Goal: Information Seeking & Learning: Learn about a topic

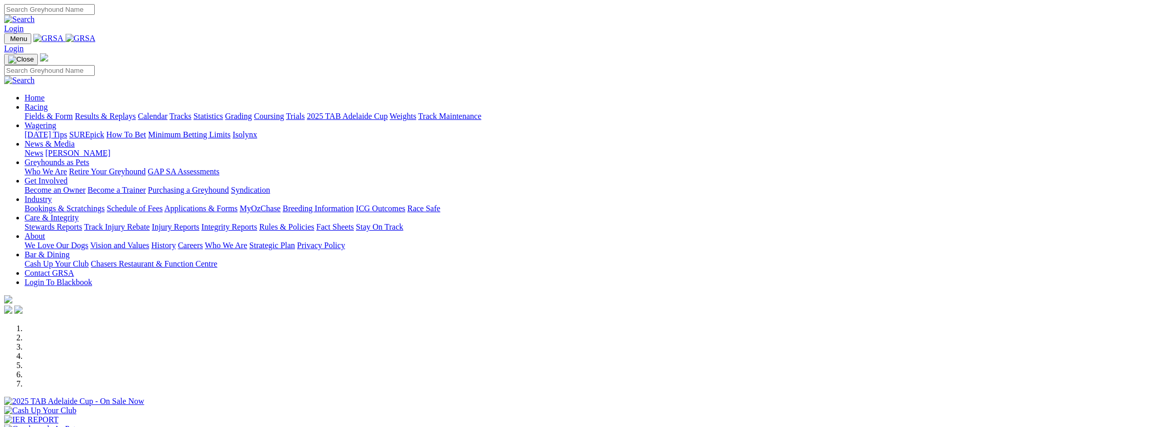
scroll to position [102, 0]
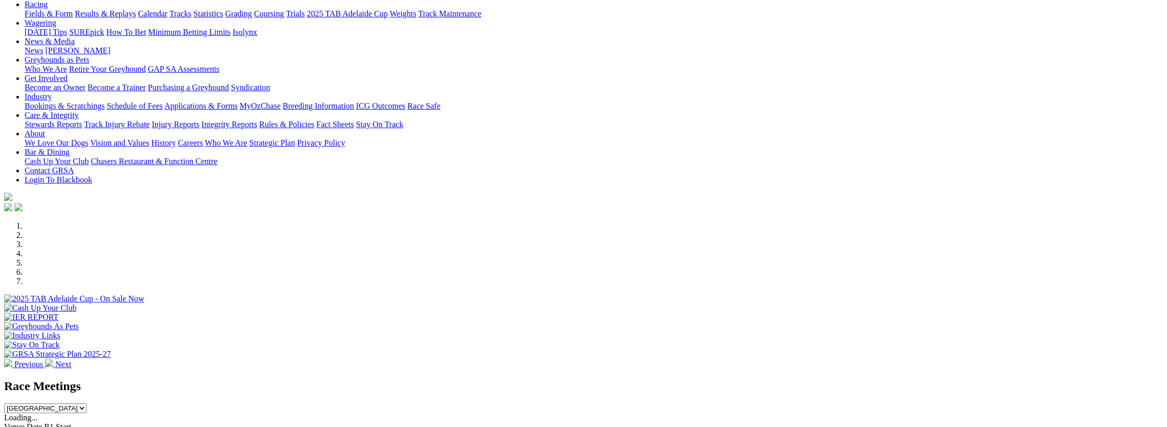
select select "NT"
click at [87, 403] on select "South Australia New South Wales Northern Territory Queensland Tasmania Victoria…" at bounding box center [45, 408] width 82 height 10
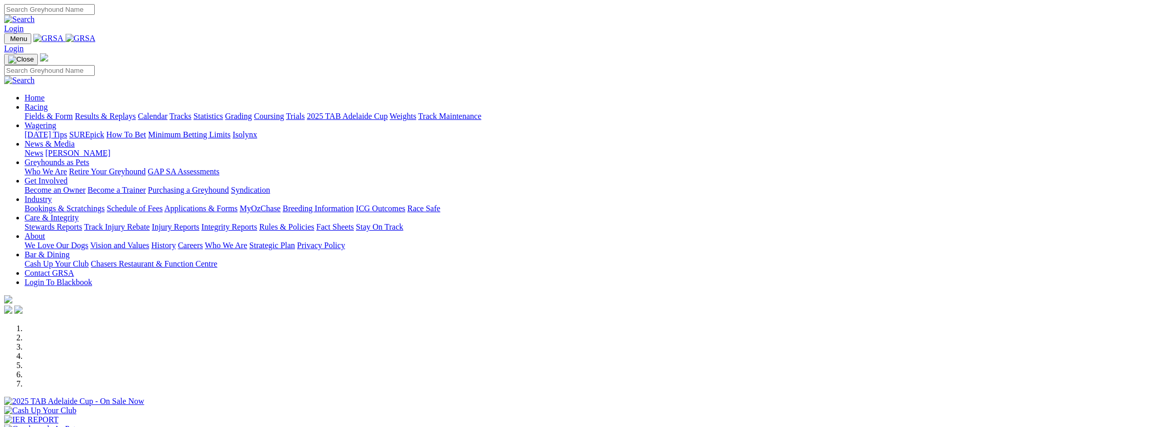
select select "NT"
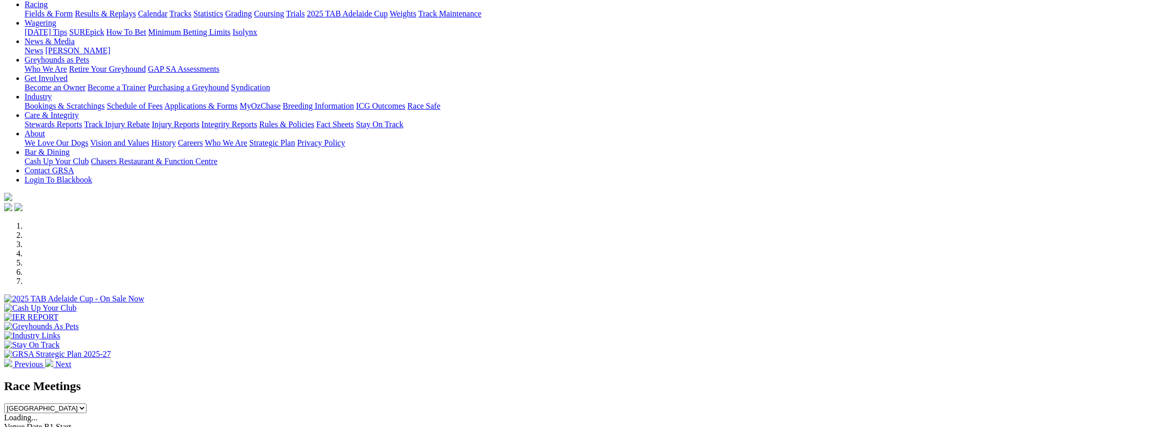
click at [87, 403] on select "[GEOGRAPHIC_DATA] [GEOGRAPHIC_DATA] [GEOGRAPHIC_DATA] [GEOGRAPHIC_DATA] [GEOGRA…" at bounding box center [45, 408] width 82 height 10
